Goal: Check status: Check status

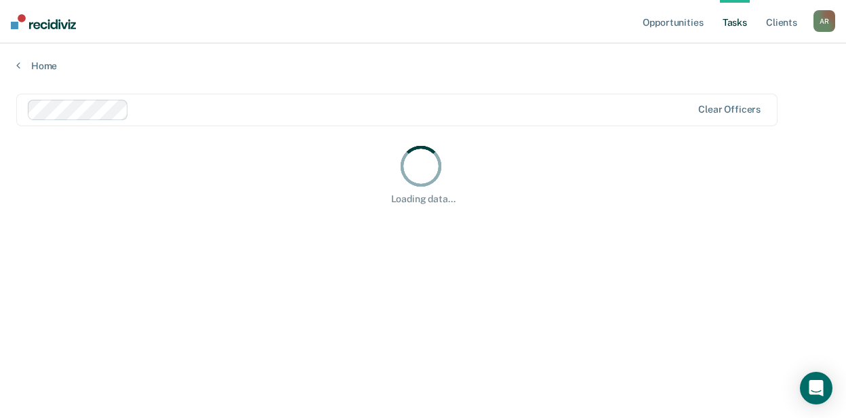
click at [205, 75] on main "Clear officers Loading data..." at bounding box center [423, 243] width 846 height 342
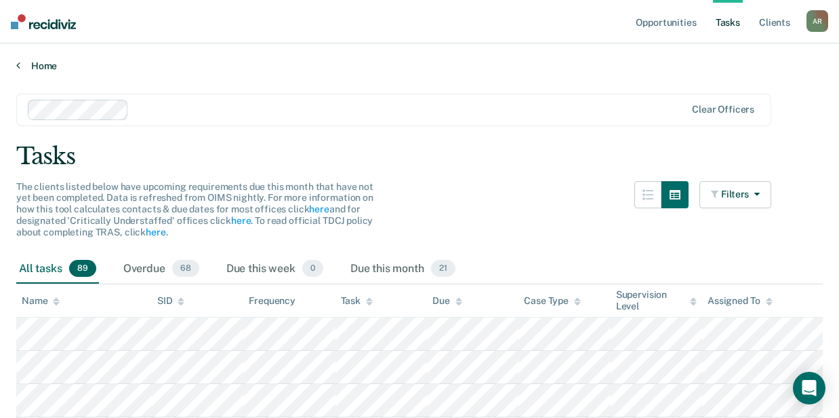
click at [50, 67] on link "Home" at bounding box center [419, 66] width 807 height 12
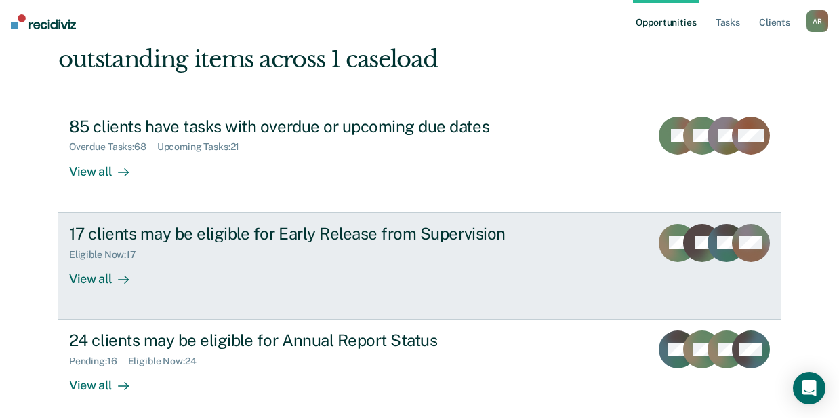
scroll to position [157, 0]
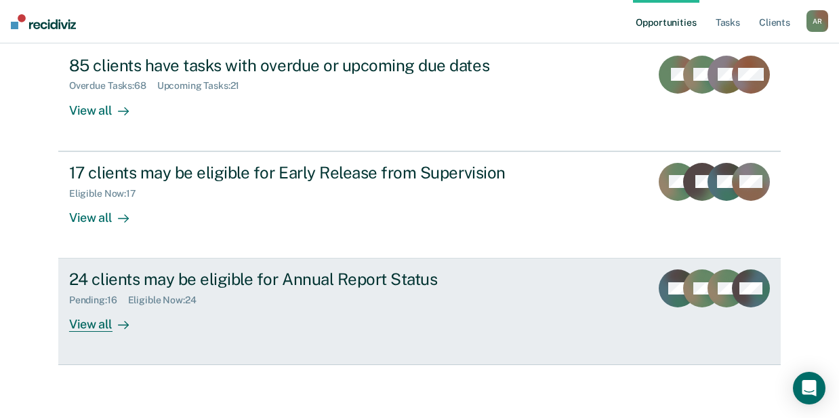
click at [129, 296] on div "Eligible Now : 24" at bounding box center [167, 300] width 79 height 12
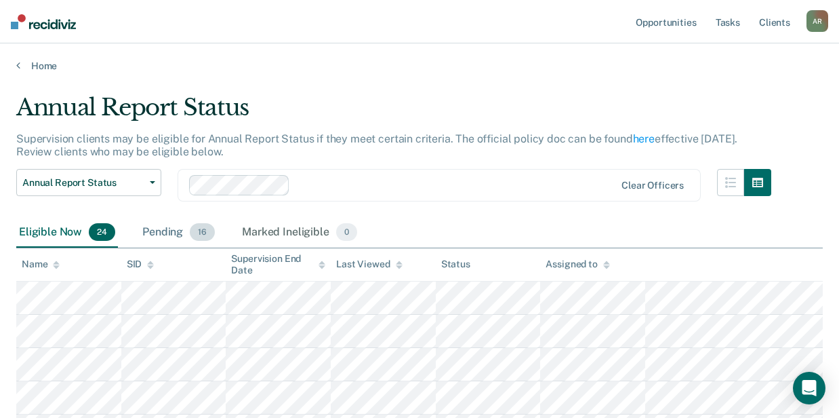
drag, startPoint x: 173, startPoint y: 234, endPoint x: 180, endPoint y: 230, distance: 8.5
click at [173, 234] on div "Pending 16" at bounding box center [179, 233] width 78 height 30
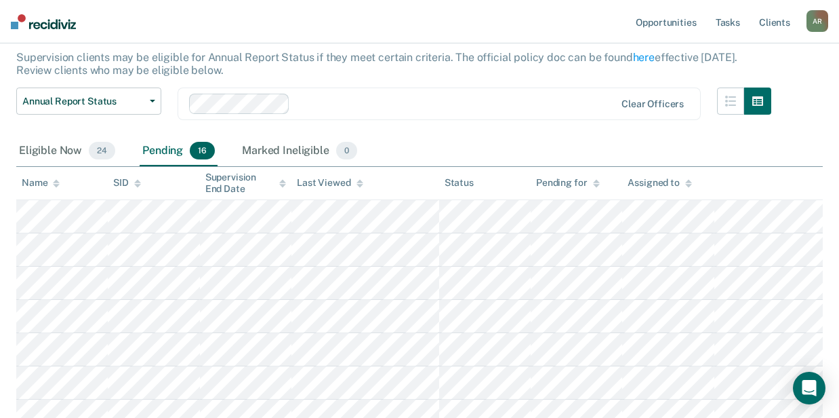
scroll to position [226, 0]
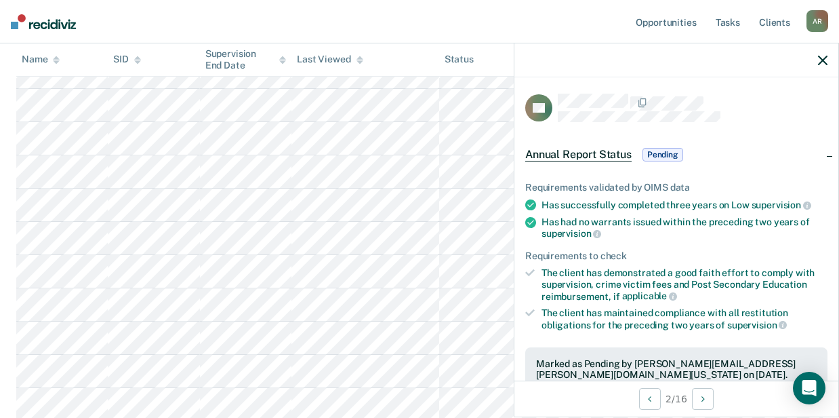
click at [670, 159] on span "Pending" at bounding box center [663, 155] width 41 height 14
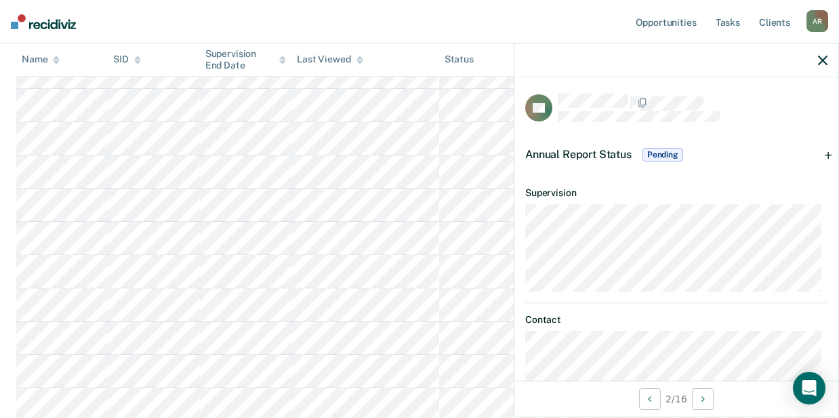
click at [672, 153] on span "Pending" at bounding box center [663, 155] width 41 height 14
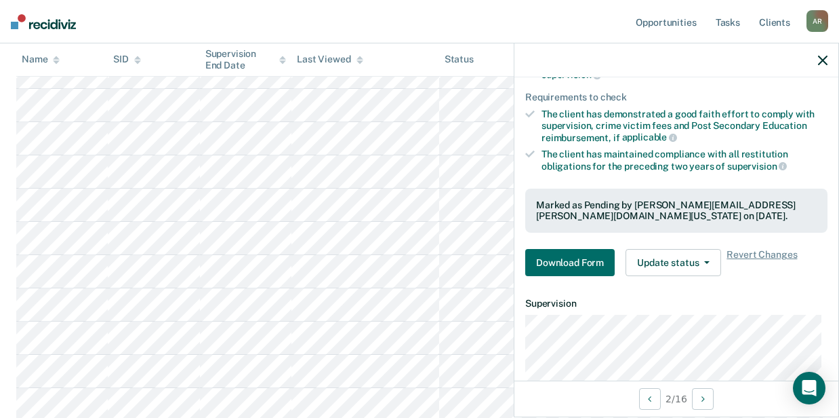
scroll to position [180, 0]
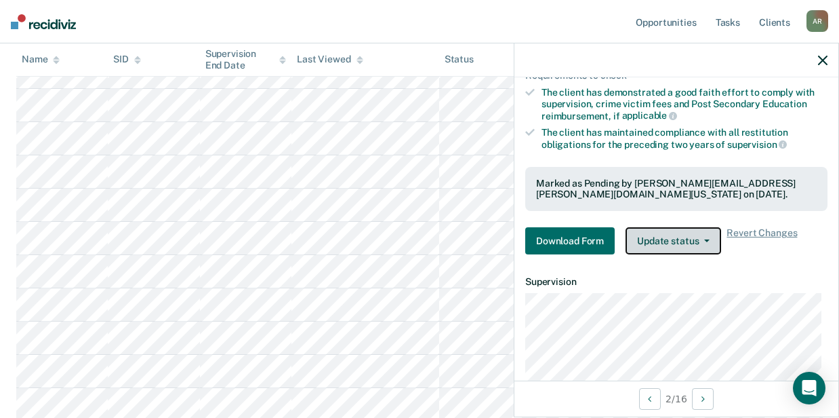
click at [698, 240] on button "Update status" at bounding box center [674, 240] width 96 height 27
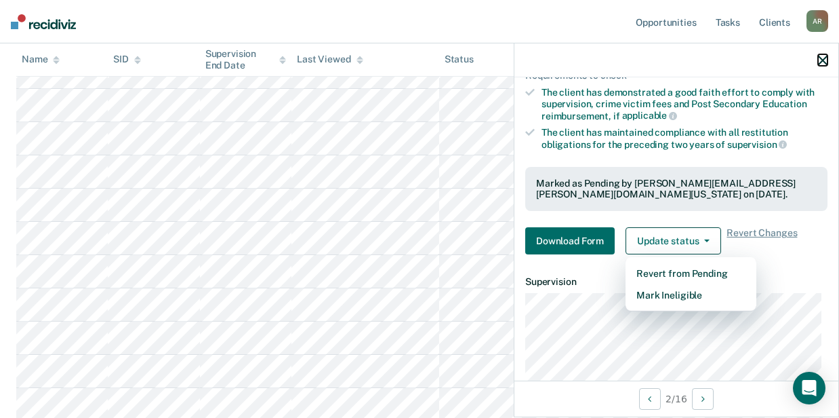
click at [823, 60] on icon "button" at bounding box center [822, 60] width 9 height 9
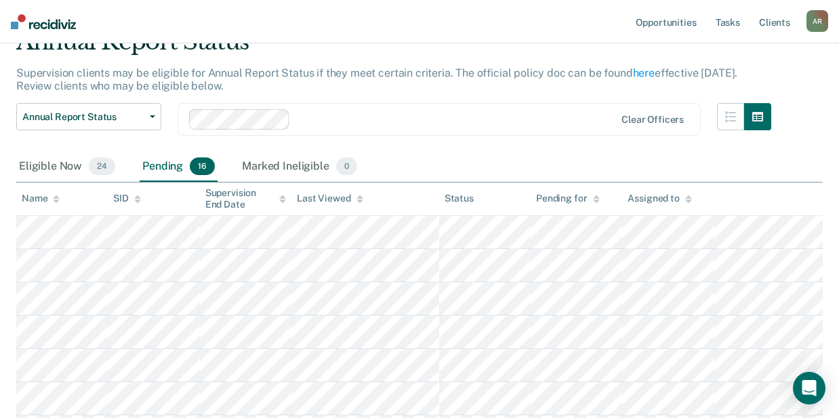
scroll to position [0, 0]
